Goal: Communication & Community: Ask a question

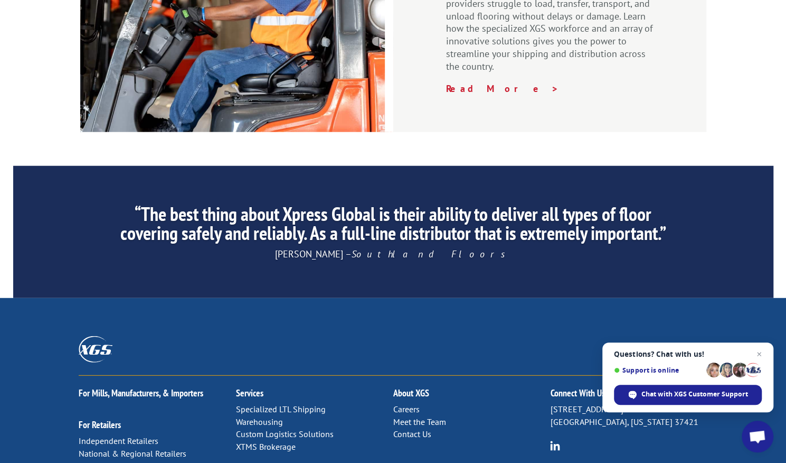
scroll to position [1627, 0]
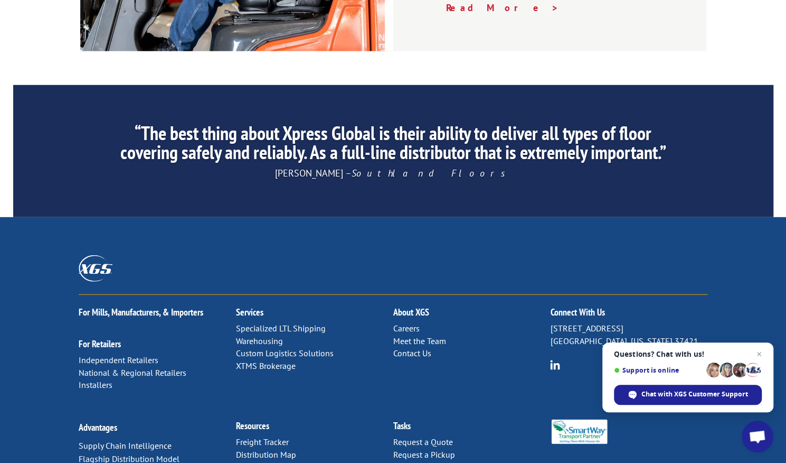
click at [406, 347] on link "Contact Us" at bounding box center [412, 352] width 38 height 11
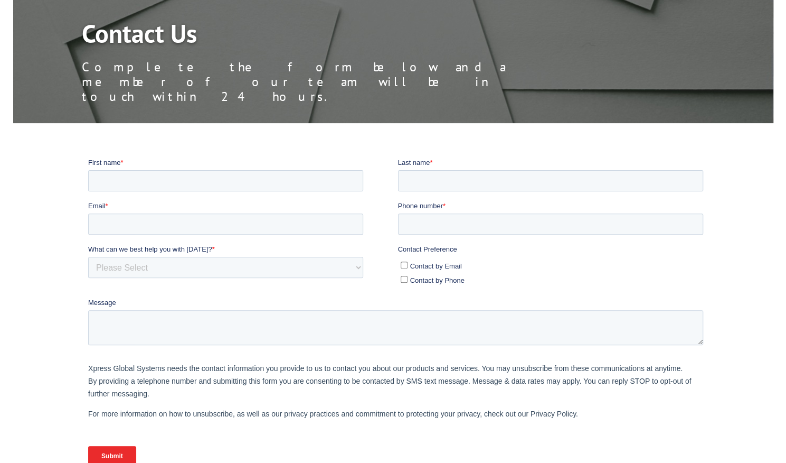
click at [198, 170] on input "First name *" at bounding box center [225, 179] width 275 height 21
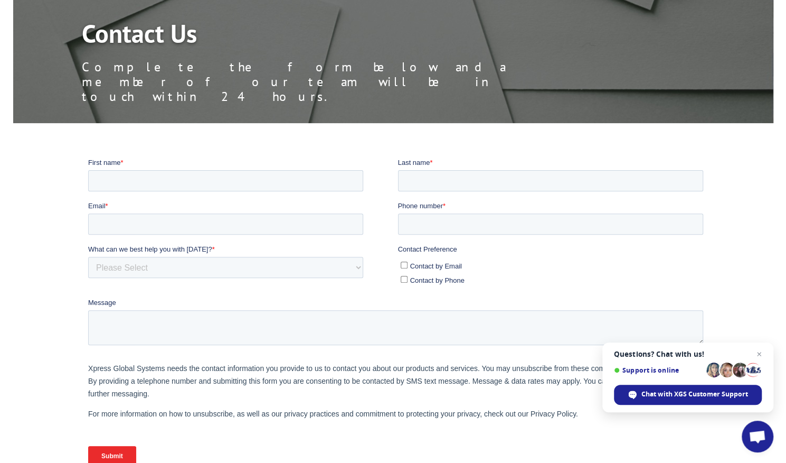
type input "Margery"
type input "Ferreira"
type input "apmechanicalservicellc@gmail.com"
type input "5638001413"
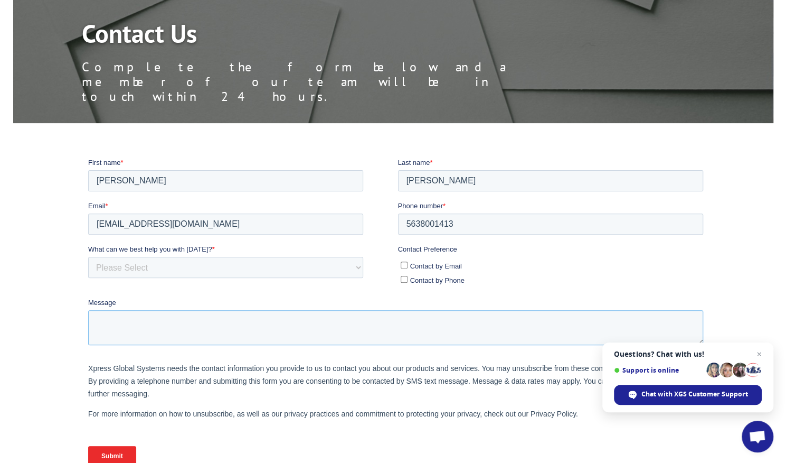
click at [225, 322] on textarea "Message" at bounding box center [395, 326] width 615 height 35
paste textarea "Hi, Trying again, After going through your expertise it sure aligns with our pr…"
type textarea "Hi, Trying again, After going through your expertise it sure aligns with our pr…"
click at [184, 265] on select "Please Select Quoting, Opening New Account, or New Business Opportunity Shipmen…" at bounding box center [225, 266] width 275 height 21
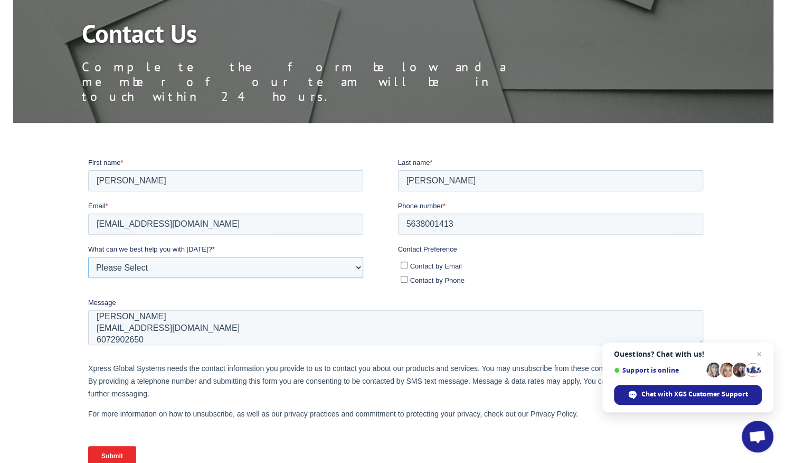
select select "Sales"
click at [88, 256] on select "Please Select Quoting, Opening New Account, or New Business Opportunity Shipmen…" at bounding box center [225, 266] width 275 height 21
click at [404, 265] on input "Contact by Email" at bounding box center [403, 264] width 7 height 7
checkbox input "true"
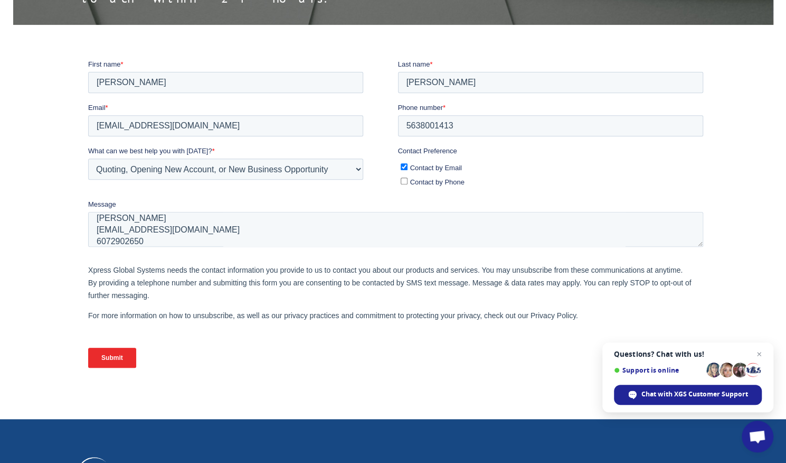
scroll to position [223, 0]
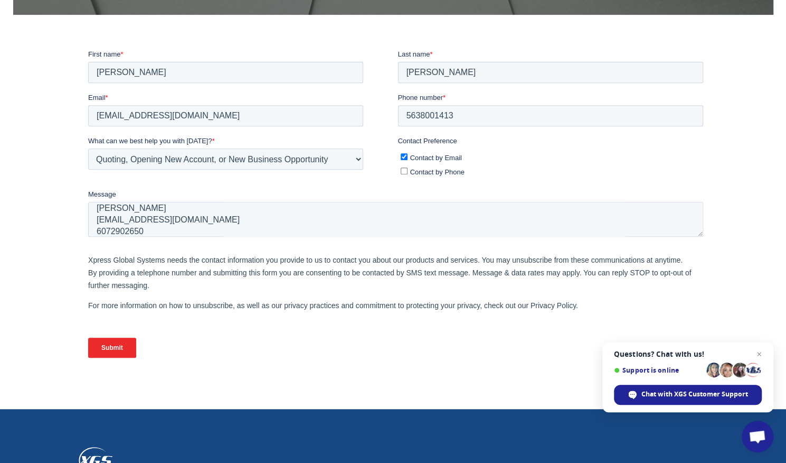
click at [117, 340] on input "Submit" at bounding box center [112, 347] width 48 height 20
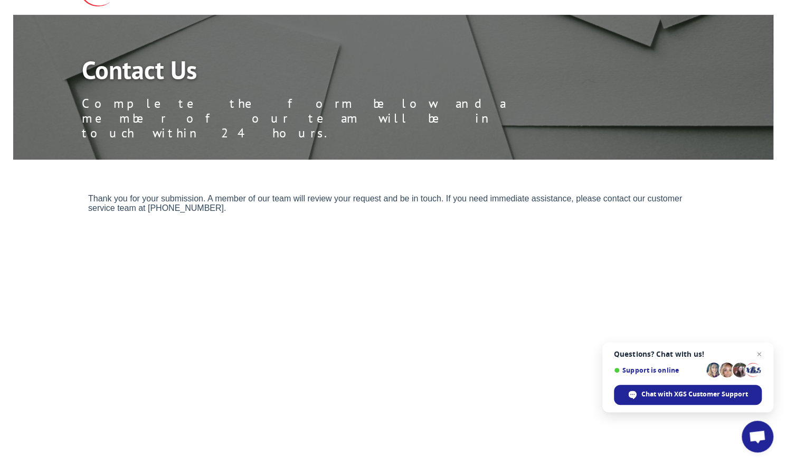
scroll to position [78, 0]
